Goal: Find specific page/section: Find specific page/section

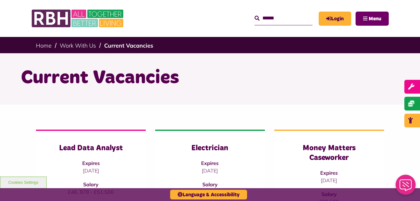
click at [370, 20] on span "Menu" at bounding box center [375, 18] width 13 height 5
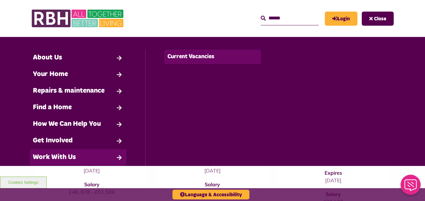
click at [194, 57] on link "Current Vacancies" at bounding box center [212, 56] width 96 height 15
